Goal: Task Accomplishment & Management: Manage account settings

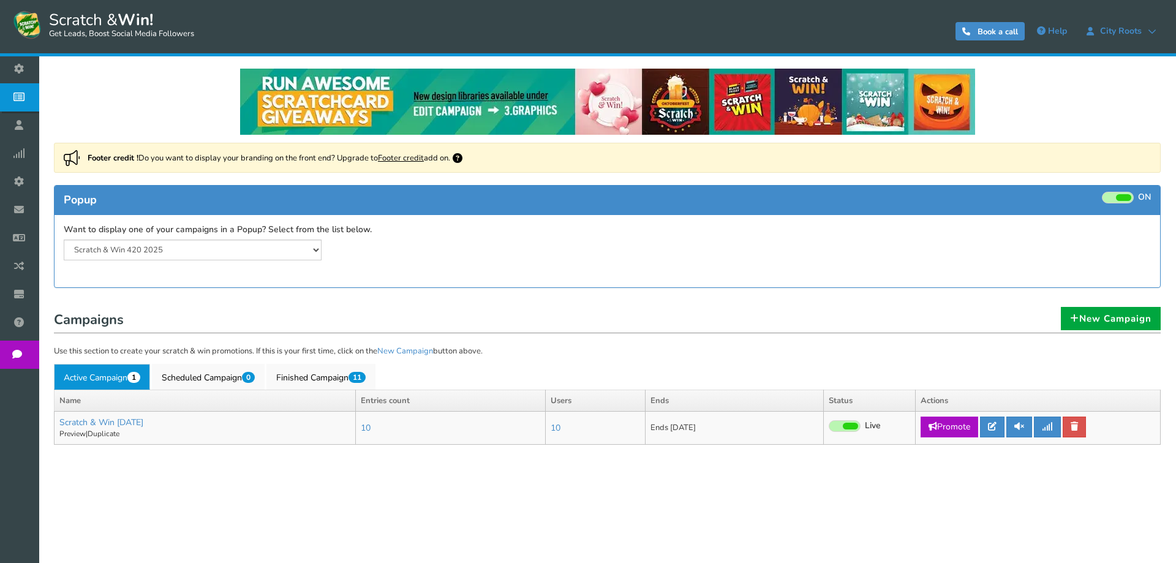
select select "20804"
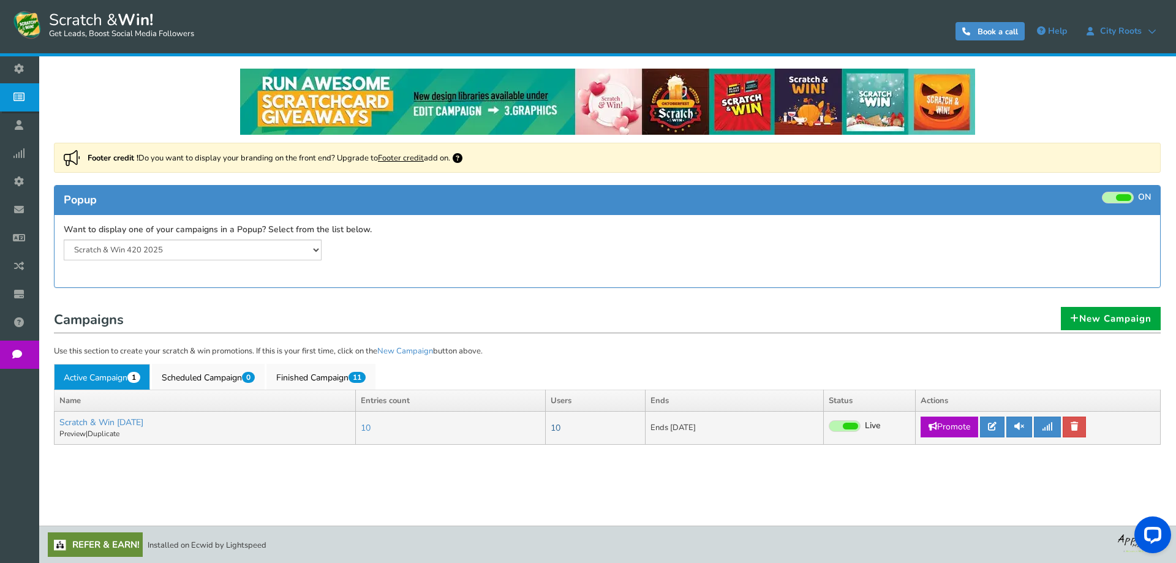
click at [561, 428] on link "10" at bounding box center [556, 428] width 10 height 12
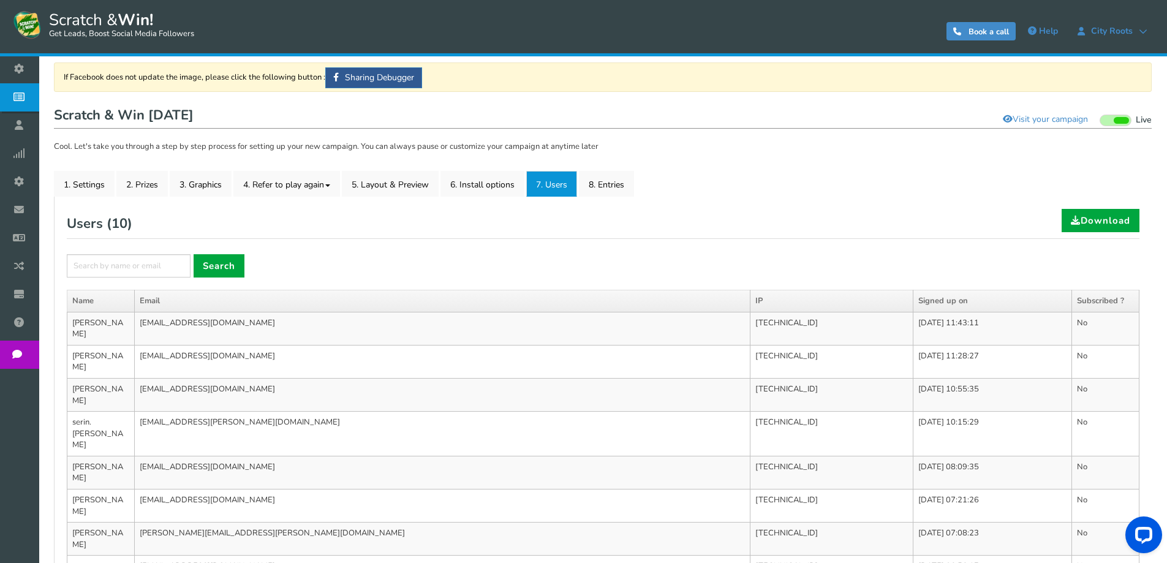
scroll to position [77, 0]
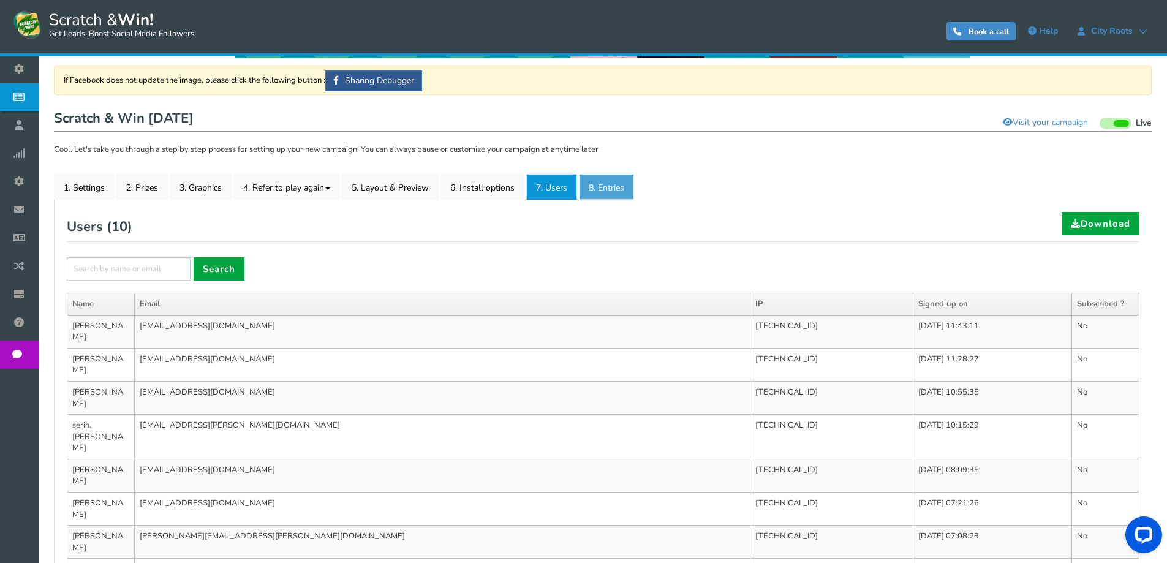
click at [594, 180] on link "8. Entries" at bounding box center [606, 187] width 55 height 26
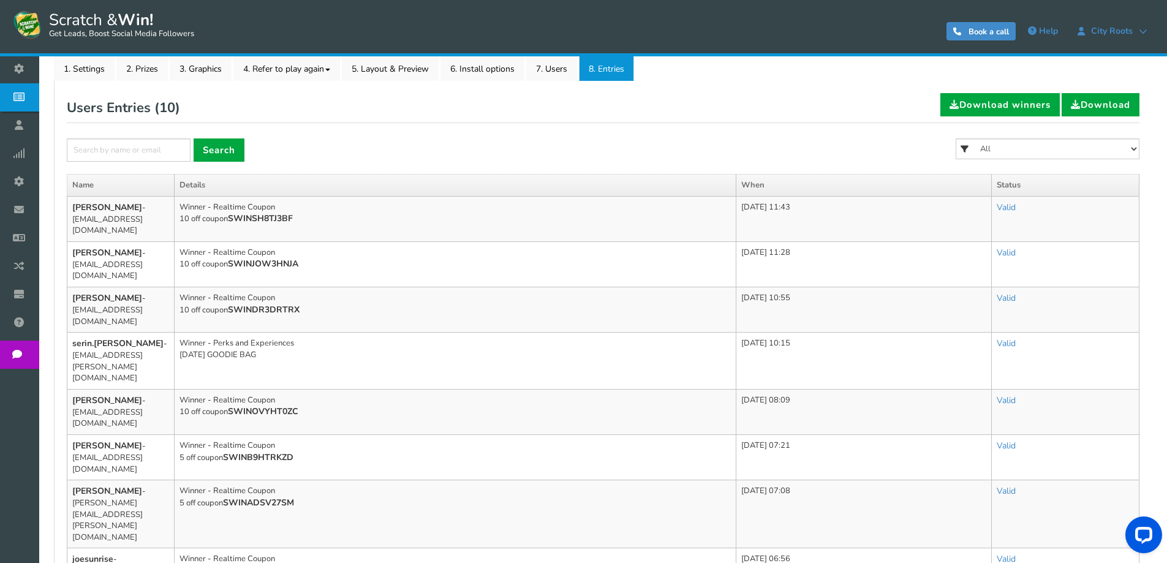
scroll to position [199, 0]
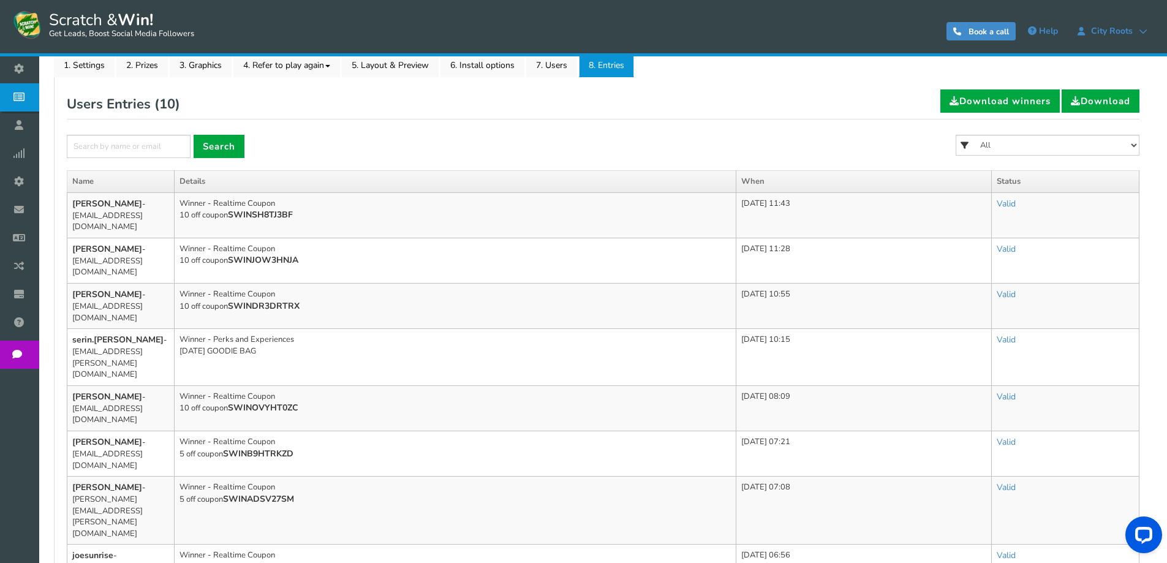
drag, startPoint x: 295, startPoint y: 330, endPoint x: 178, endPoint y: 317, distance: 117.8
click at [178, 329] on td "Winner - Perks and Experiences [DATE] GOODIE BAG" at bounding box center [456, 357] width 562 height 57
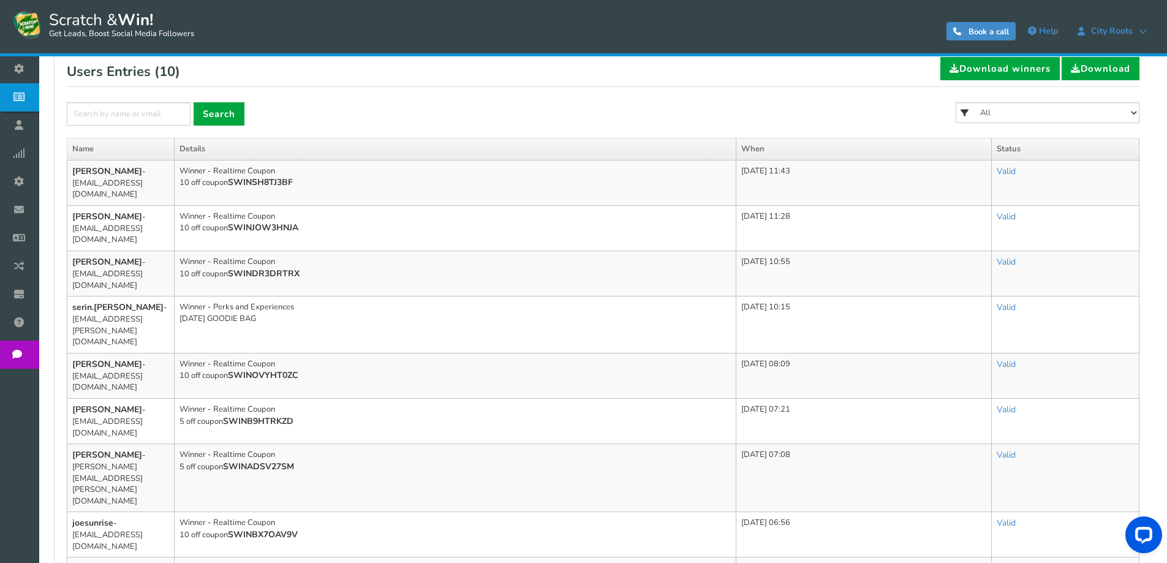
scroll to position [260, 0]
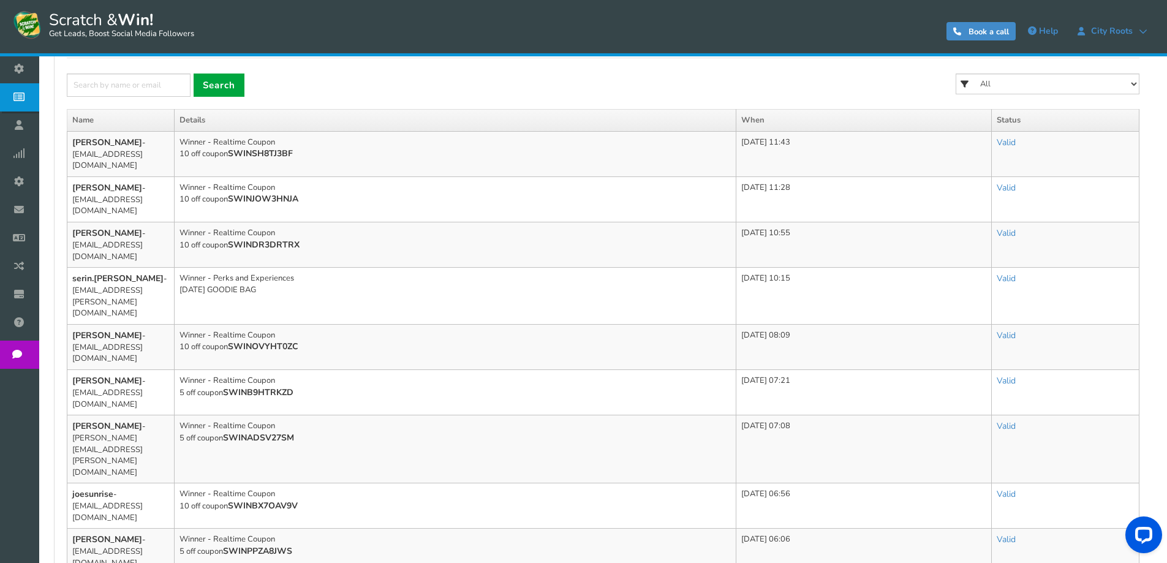
click at [358, 369] on td "Winner - Realtime Coupon 5 off coupon SWINB9HTRKZD" at bounding box center [456, 391] width 562 height 45
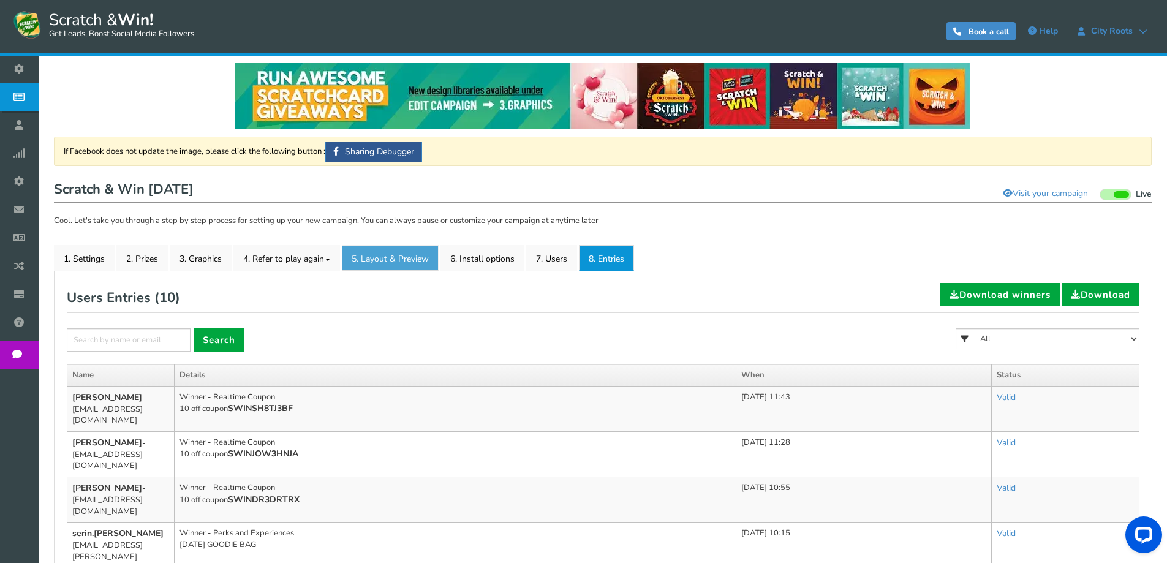
scroll to position [0, 0]
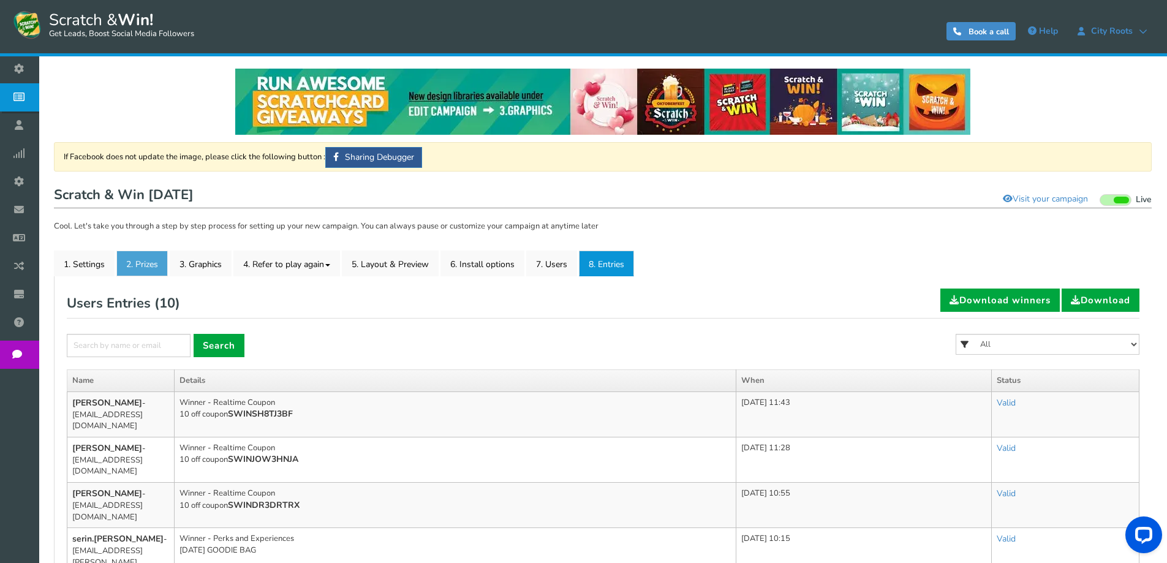
click at [151, 272] on link "2. Prizes" at bounding box center [141, 264] width 51 height 26
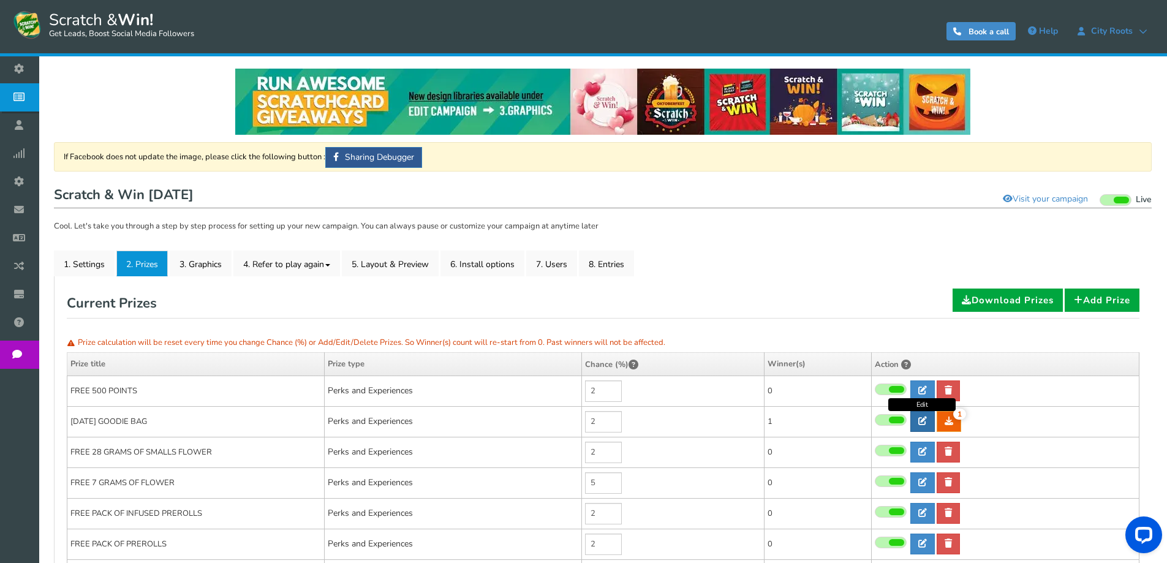
click at [925, 424] on icon at bounding box center [922, 421] width 9 height 9
type input "[DATE] GOODIE BAG"
type textarea "WIN A FREE [DATE] GOODIE BAG CONSIS OF THE FOLLOWING ITEM - GRINDER - 1 HIT PIP…"
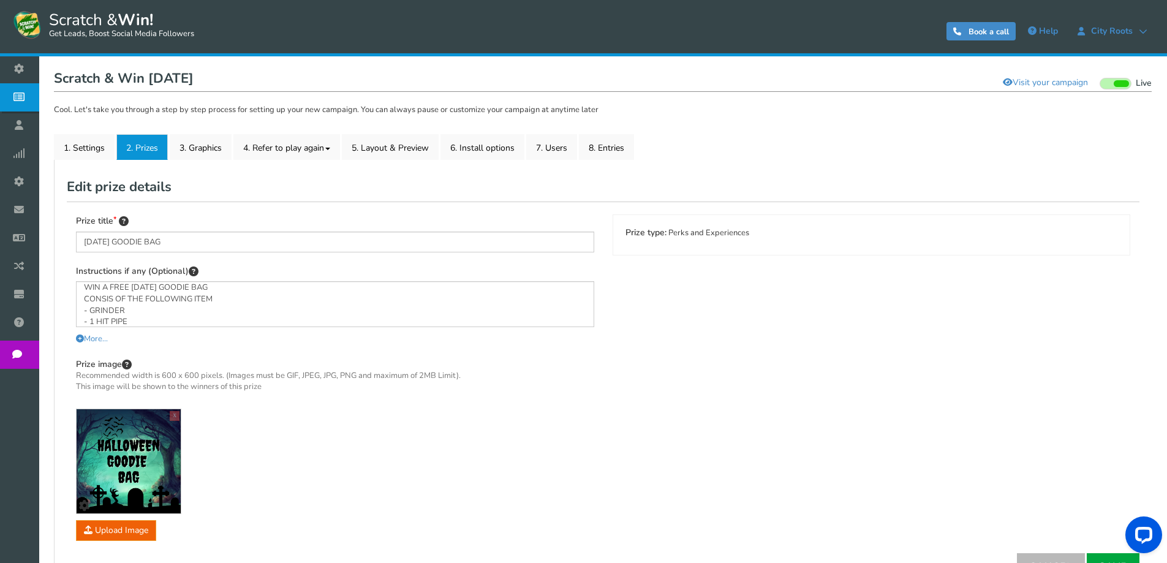
scroll to position [65, 0]
click at [314, 304] on textarea "WIN A FREE [DATE] GOODIE BAG CONSIS OF THE FOLLOWING ITEM - GRINDER - 1 HIT PIP…" at bounding box center [335, 304] width 518 height 46
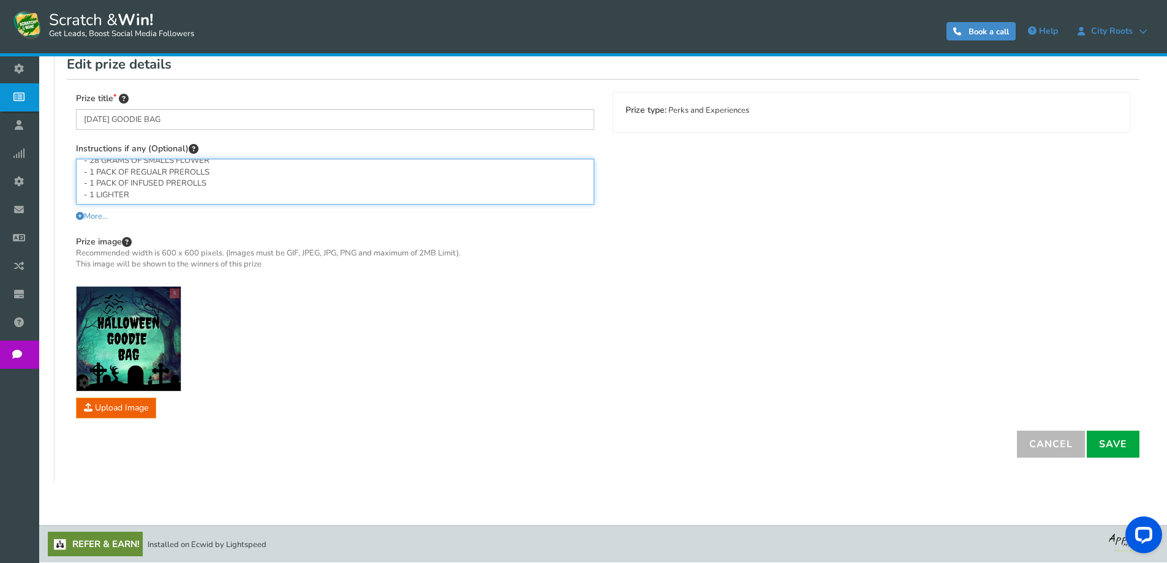
scroll to position [4, 0]
click at [79, 216] on icon at bounding box center [80, 216] width 8 height 8
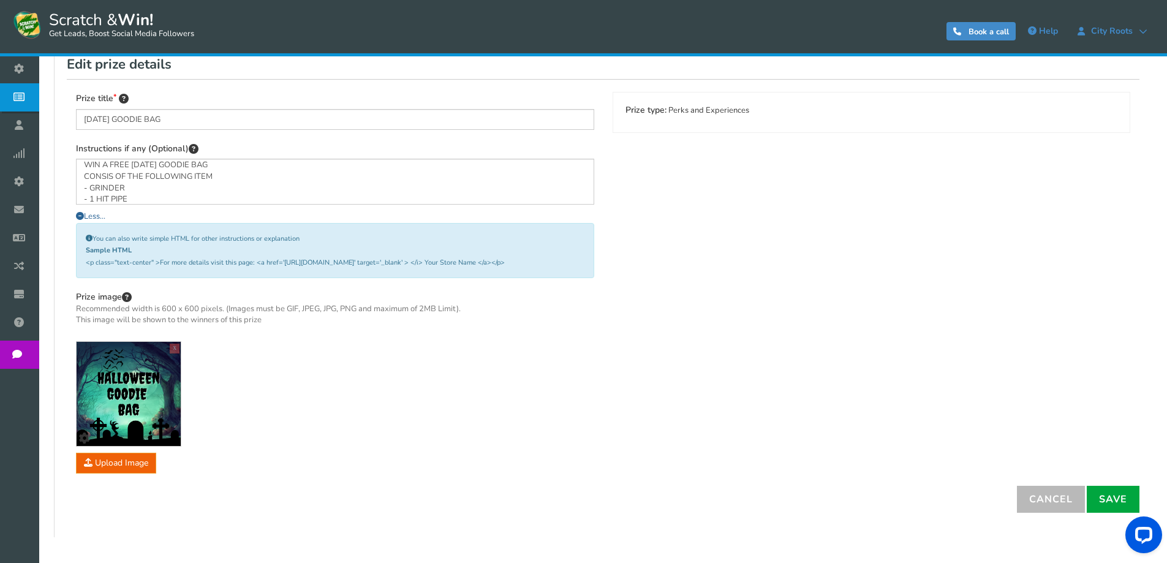
click at [89, 219] on span "Less..." at bounding box center [90, 216] width 29 height 11
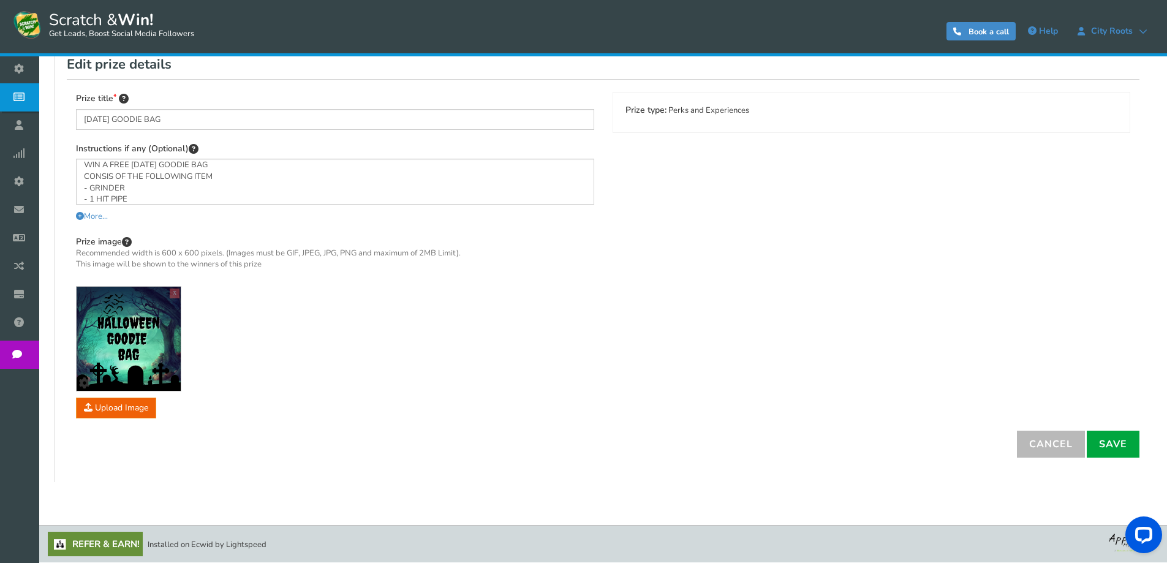
click at [924, 230] on div "Prize title [DATE] GOODIE BAG Instructions if any (Optional) WIN A FREE [DATE] …" at bounding box center [603, 254] width 1073 height 351
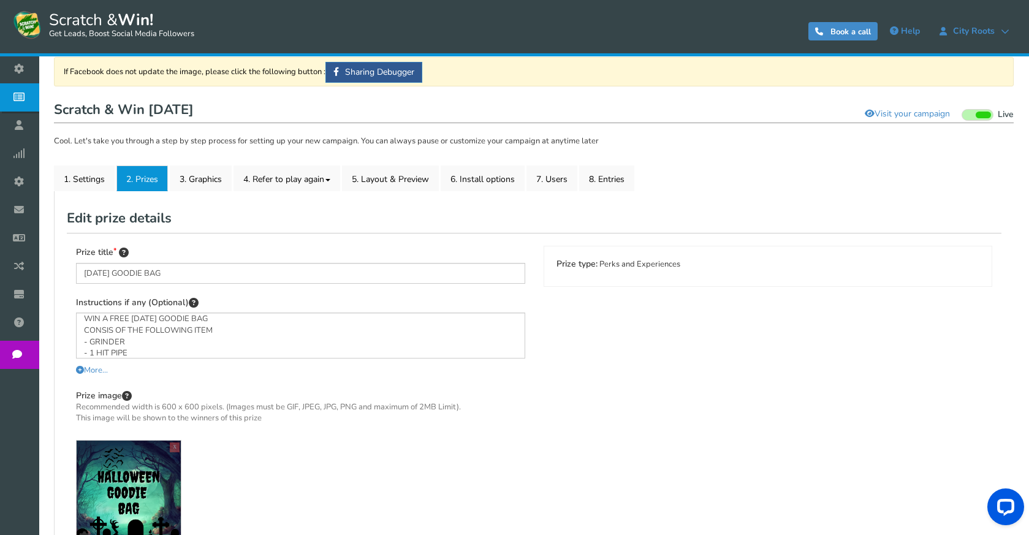
scroll to position [55, 0]
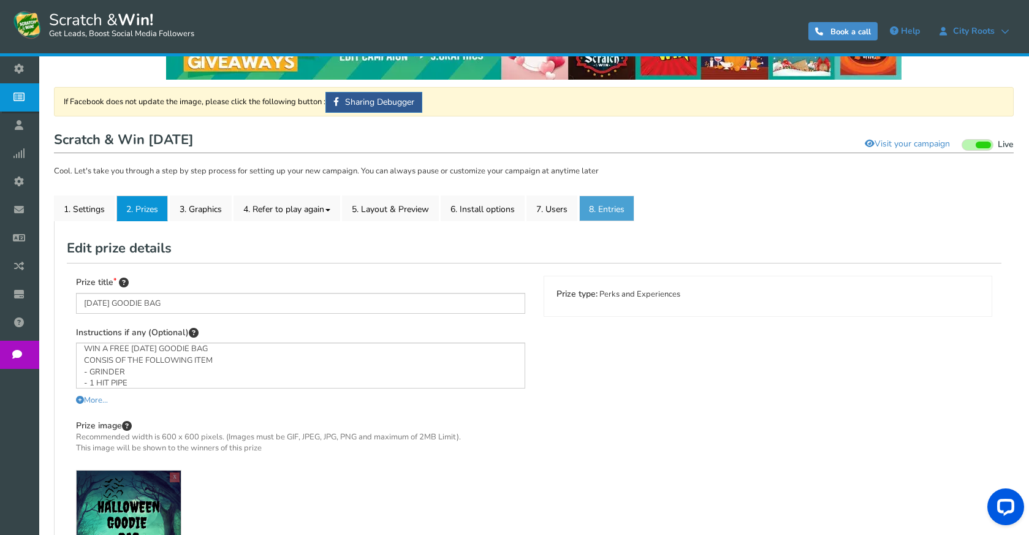
click at [608, 209] on link "8. Entries" at bounding box center [606, 208] width 55 height 26
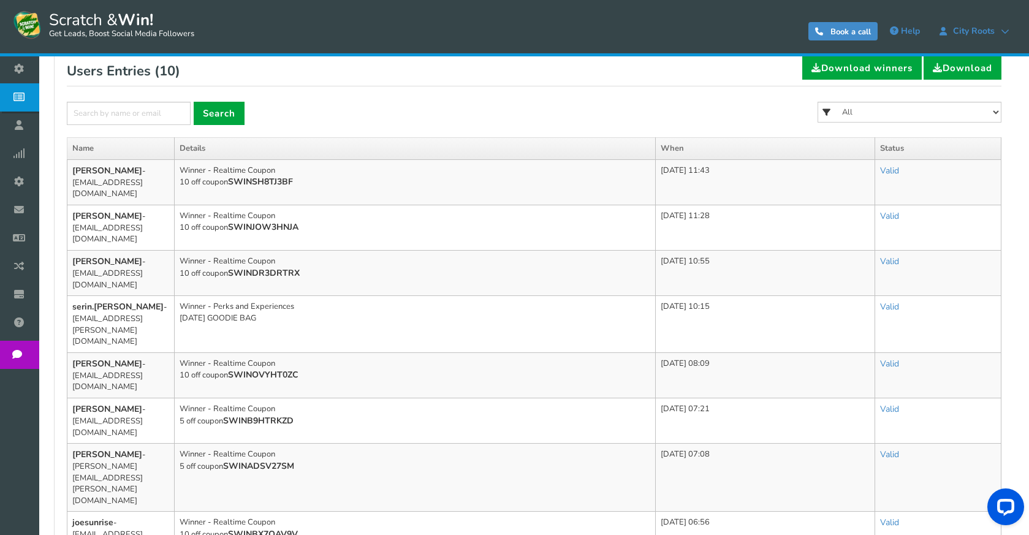
scroll to position [0, 0]
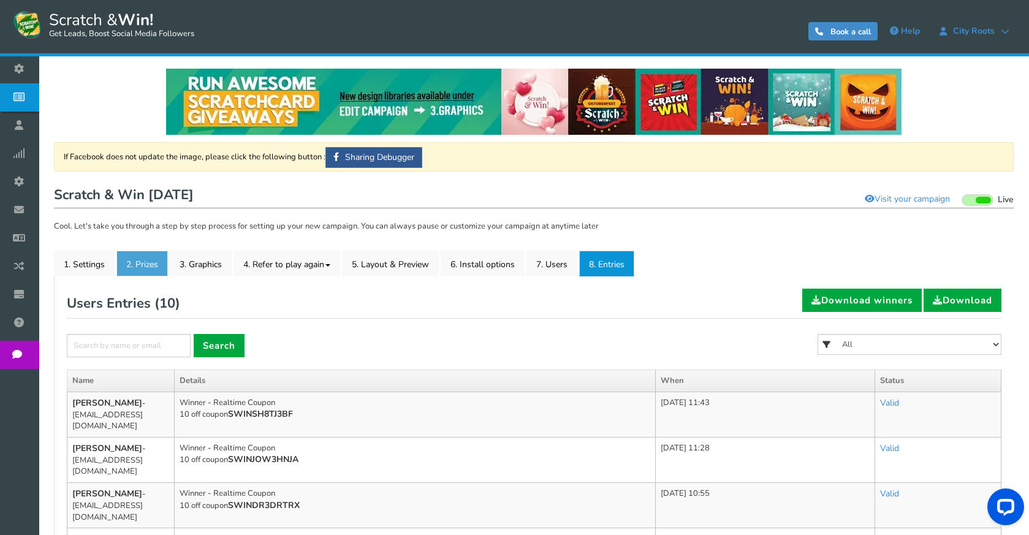
click at [147, 268] on link "2. Prizes" at bounding box center [141, 264] width 51 height 26
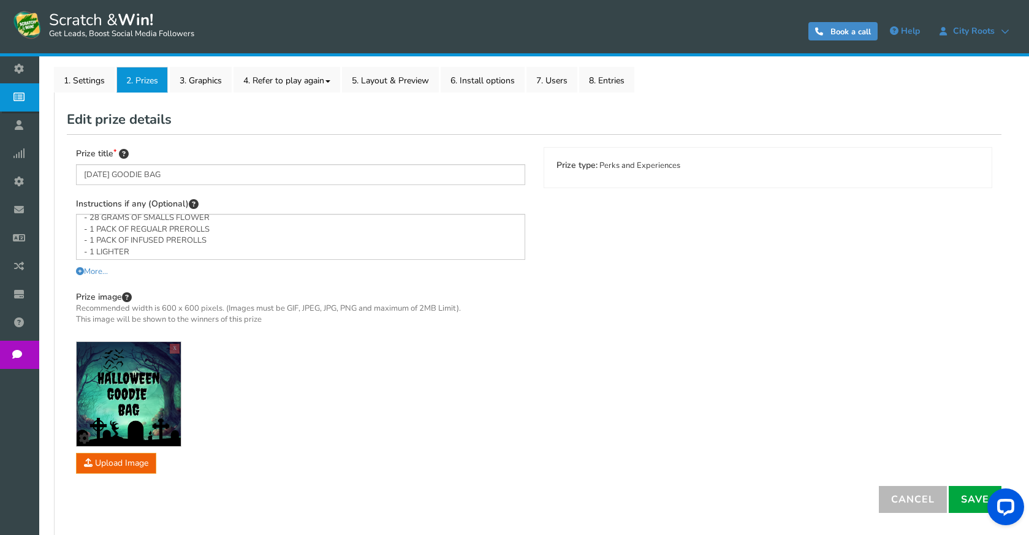
scroll to position [65, 0]
click at [98, 269] on span "More..." at bounding box center [92, 271] width 32 height 11
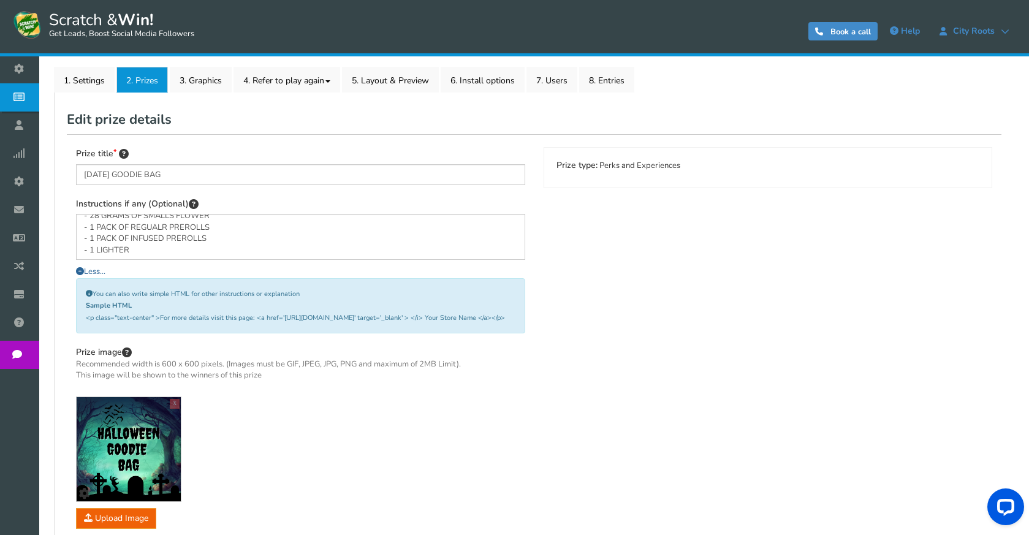
click at [98, 269] on span "Less..." at bounding box center [90, 271] width 29 height 11
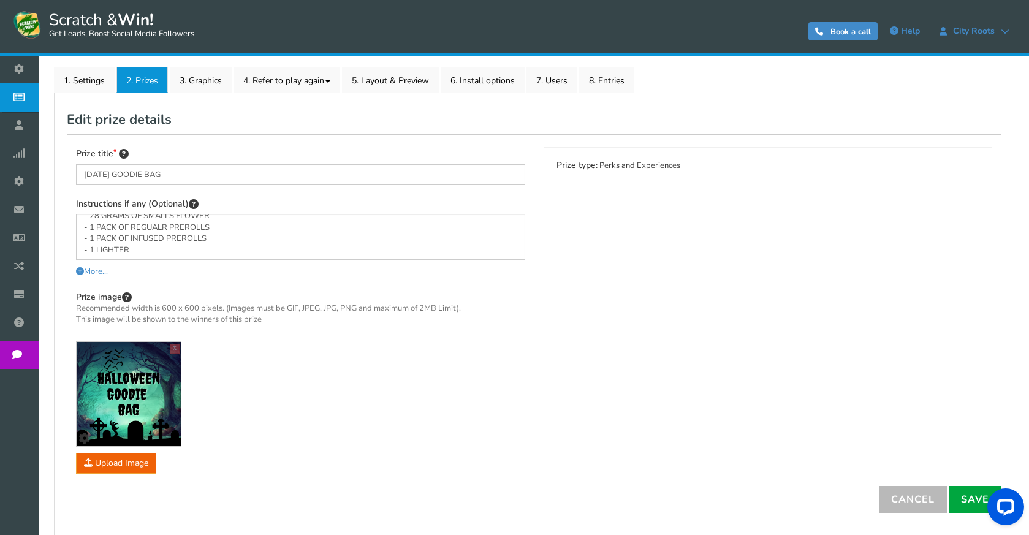
scroll to position [0, 0]
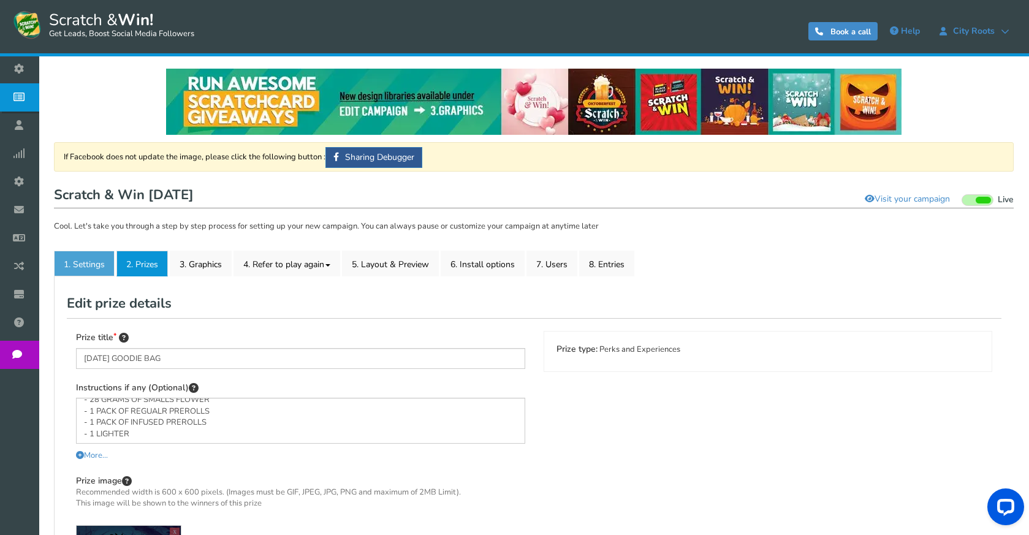
click at [102, 265] on link "1. Settings" at bounding box center [84, 264] width 61 height 26
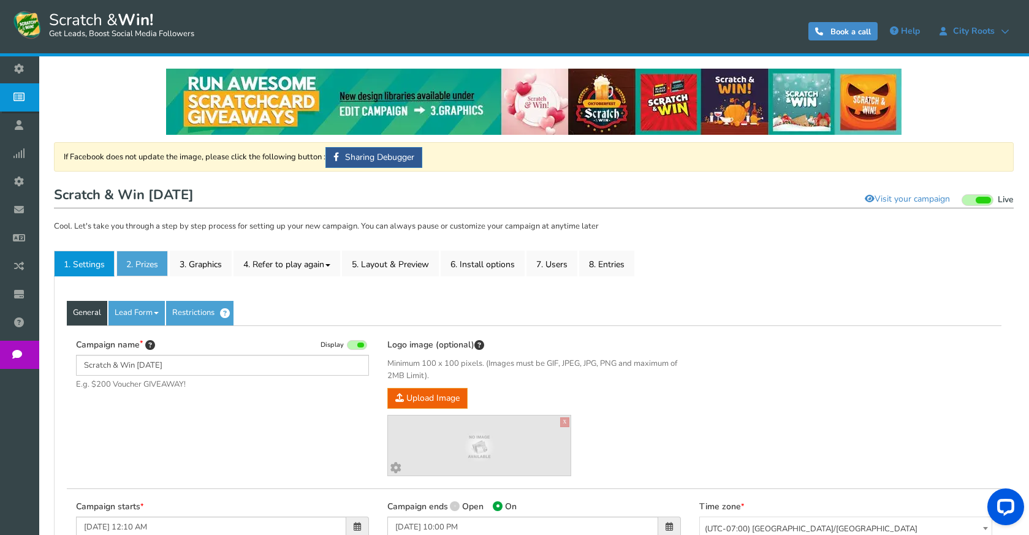
click at [151, 264] on link "2. Prizes" at bounding box center [141, 264] width 51 height 26
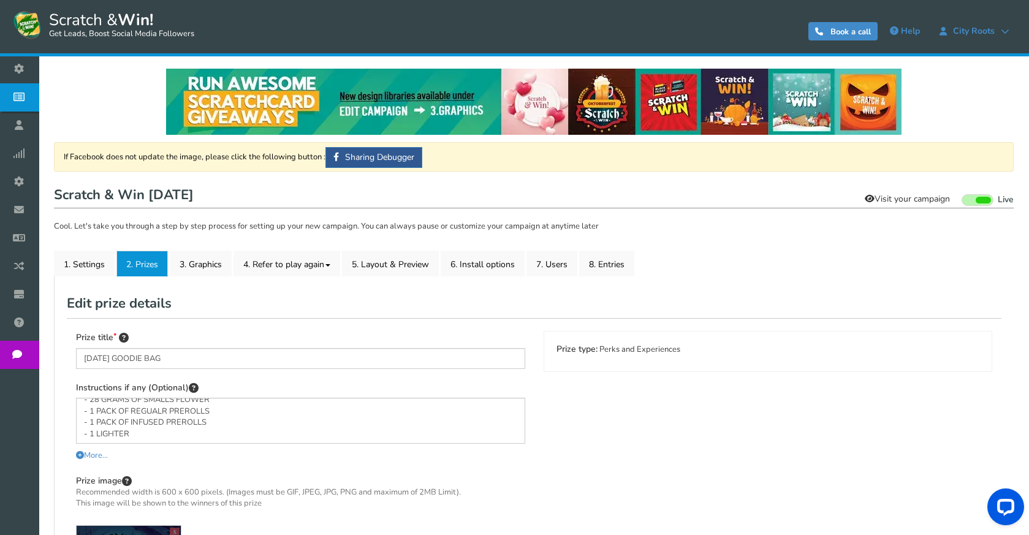
click at [921, 198] on link "Visit your campaign" at bounding box center [906, 199] width 101 height 21
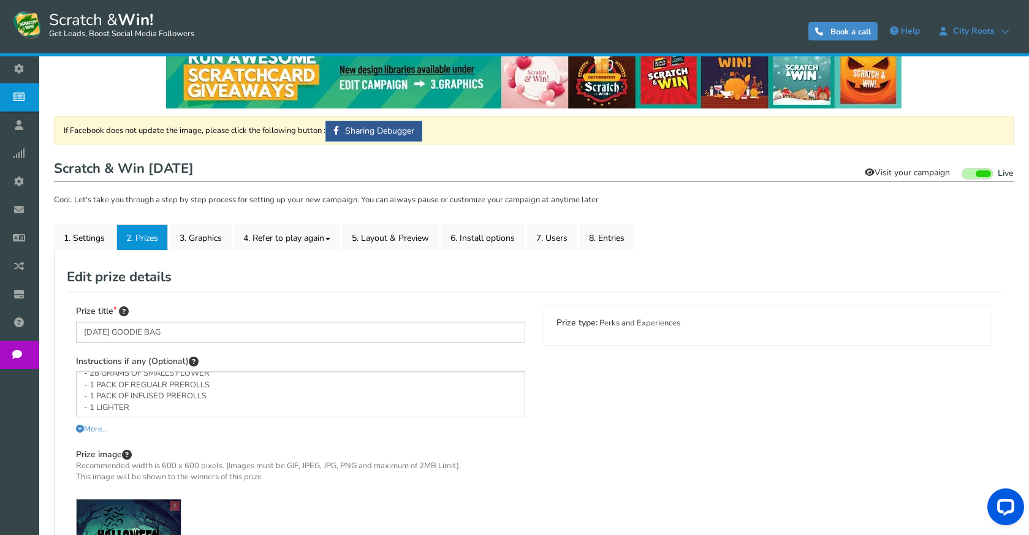
scroll to position [61, 0]
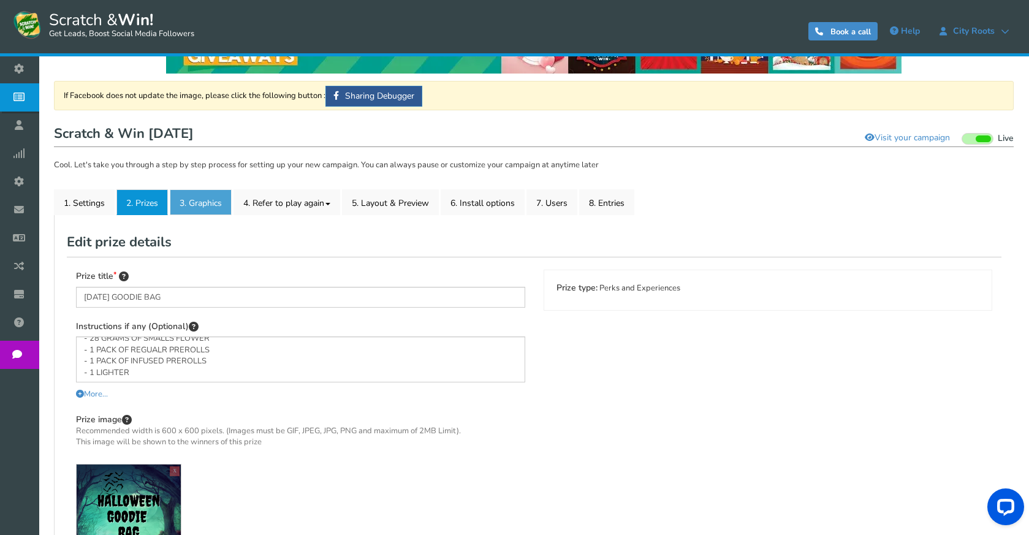
click at [220, 198] on link "3. Graphics" at bounding box center [201, 202] width 62 height 26
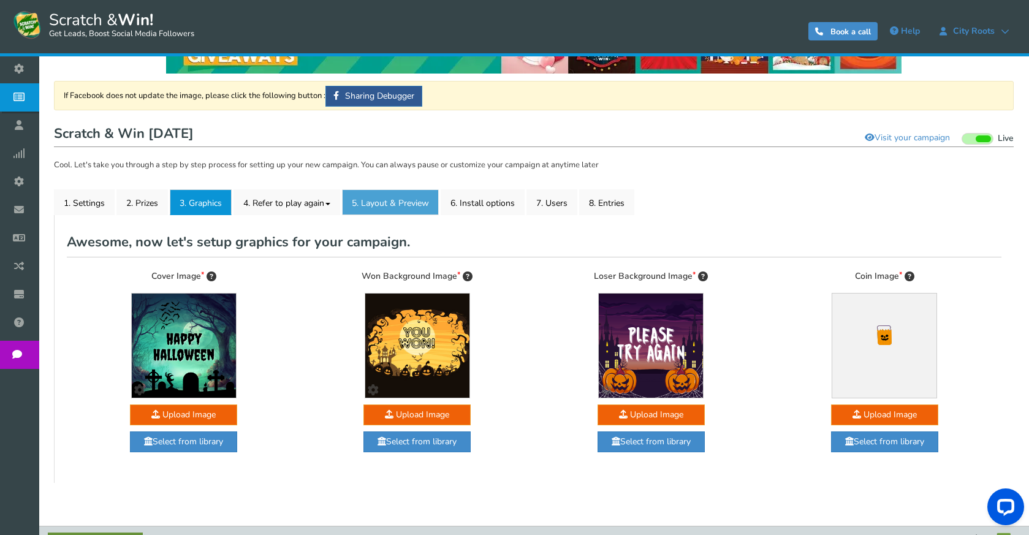
click at [409, 195] on link "5. Layout & Preview" at bounding box center [390, 202] width 97 height 26
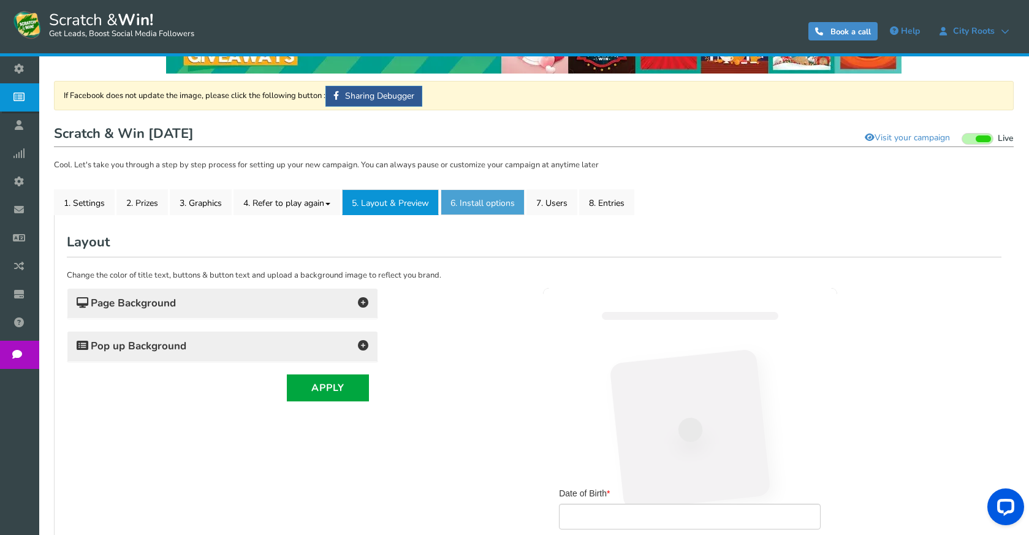
click at [510, 200] on link "6. Install options New" at bounding box center [482, 202] width 84 height 26
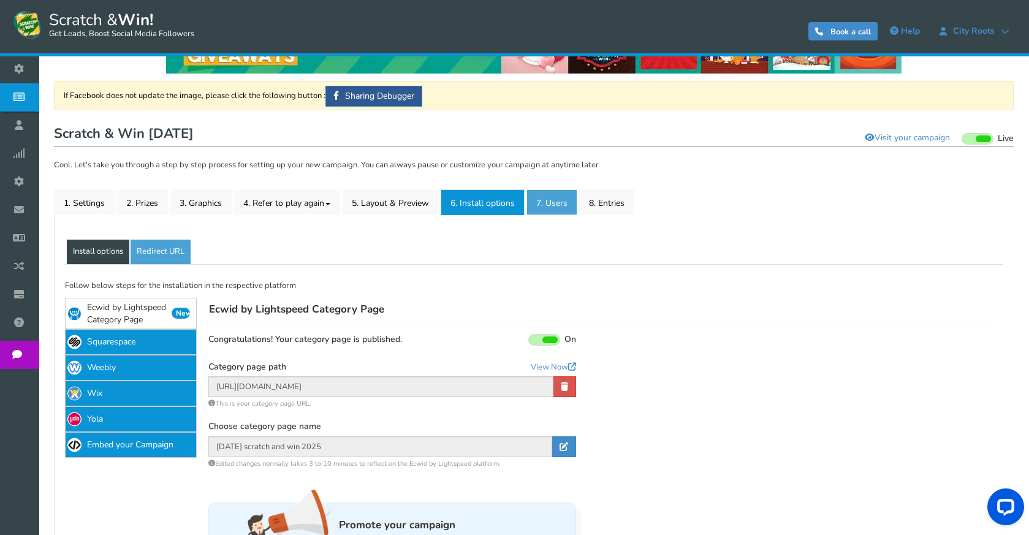
click at [563, 203] on link "7. Users" at bounding box center [551, 202] width 51 height 26
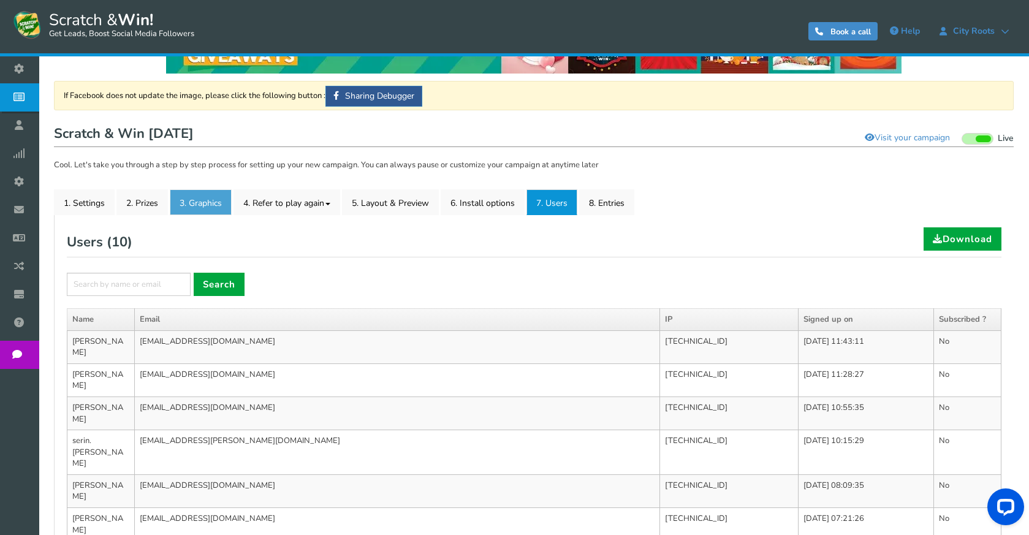
click at [217, 201] on link "3. Graphics" at bounding box center [201, 202] width 62 height 26
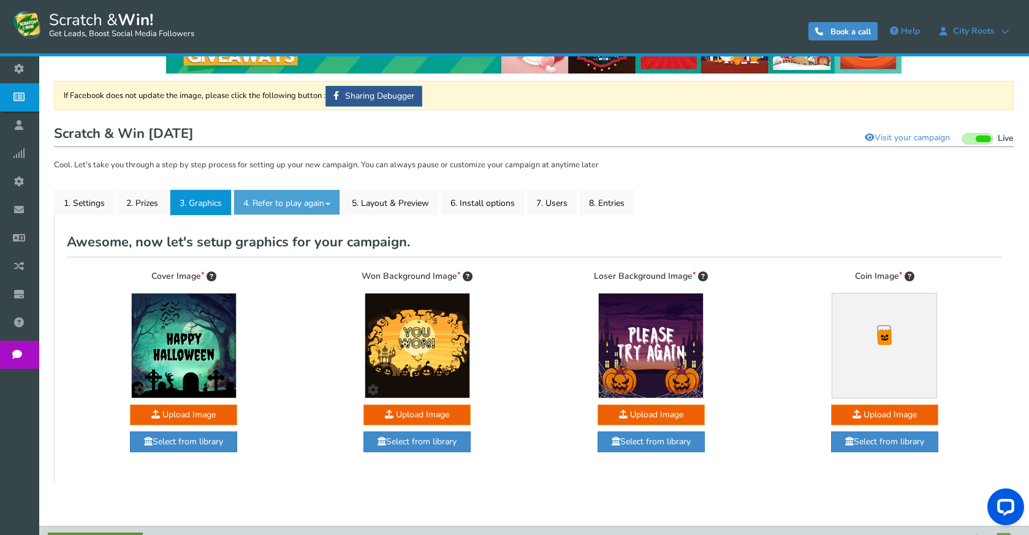
click at [263, 207] on link "4. Refer to play again" at bounding box center [286, 202] width 107 height 26
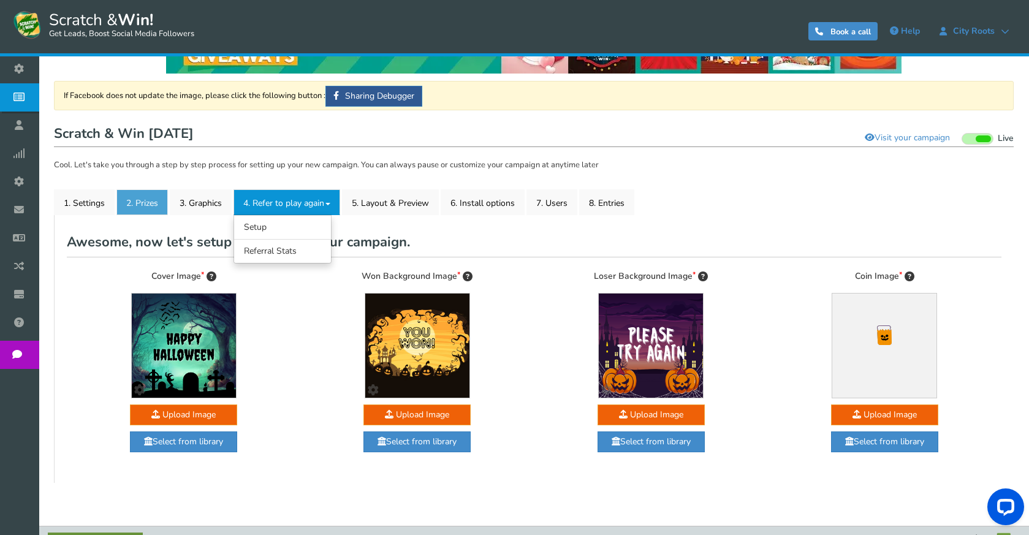
click at [156, 205] on link "2. Prizes" at bounding box center [141, 202] width 51 height 26
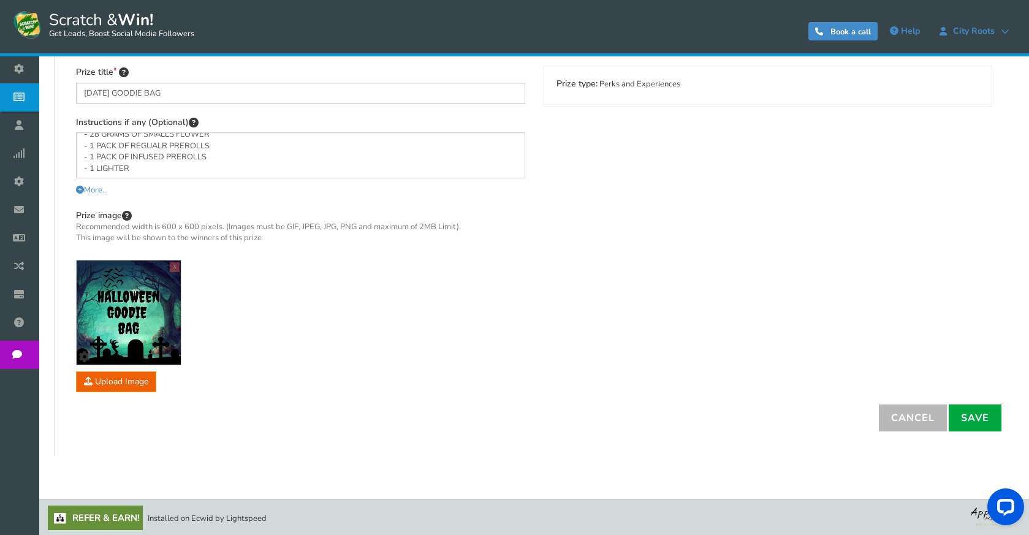
scroll to position [267, 0]
